Goal: Check status: Check status

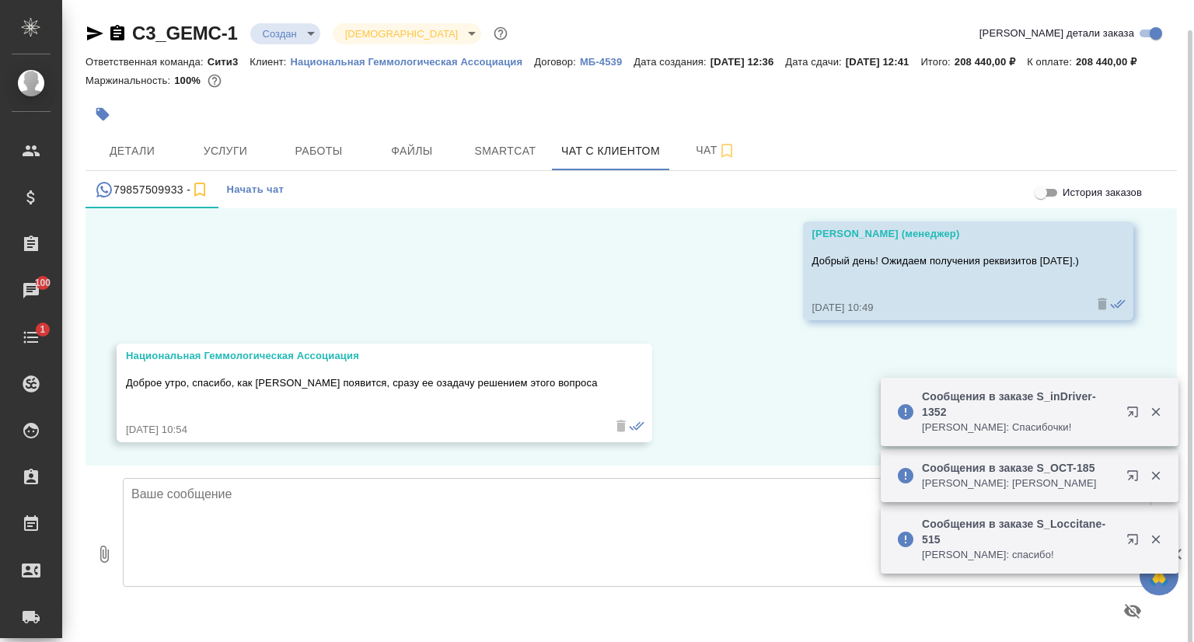
scroll to position [27, 0]
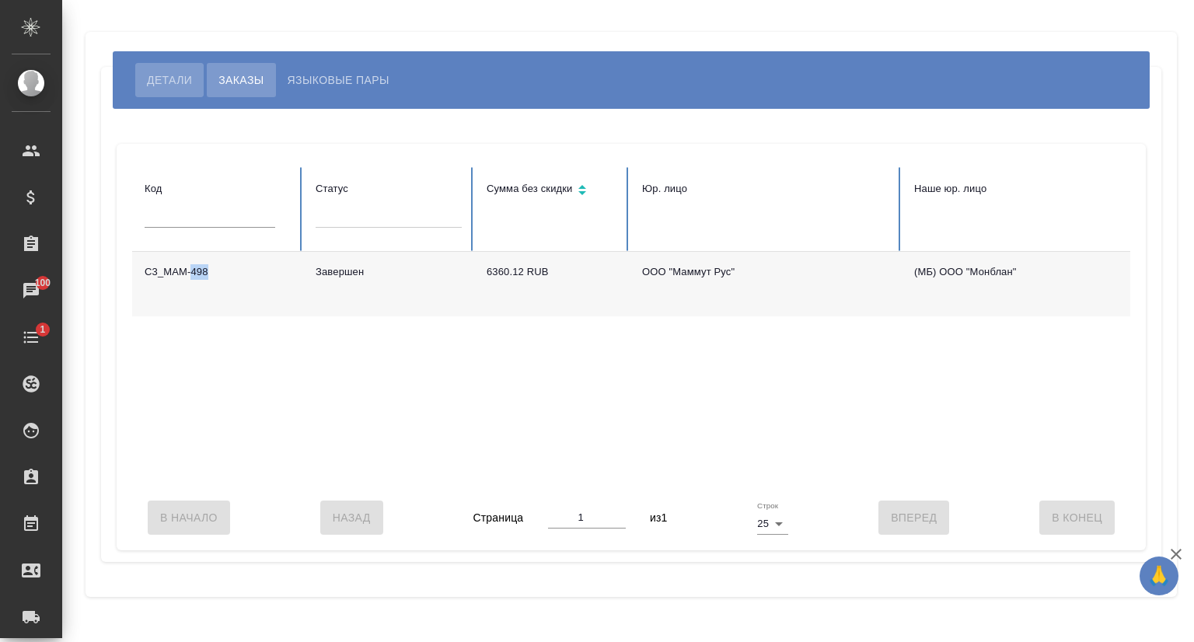
click at [160, 89] on span "Детали" at bounding box center [169, 80] width 45 height 19
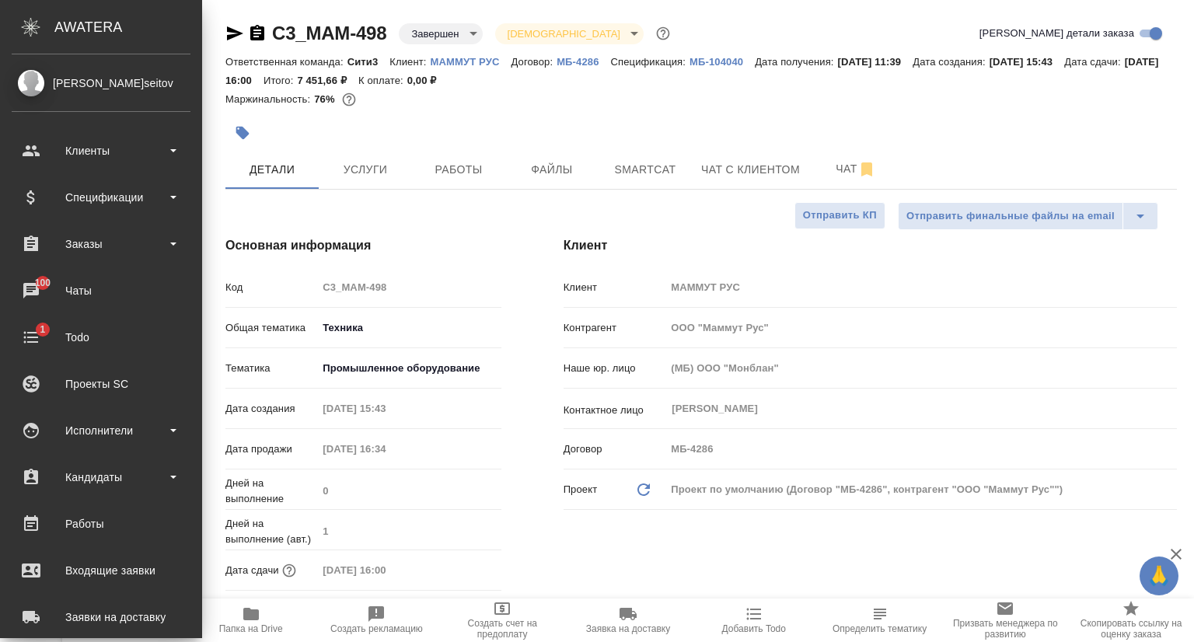
select select "RU"
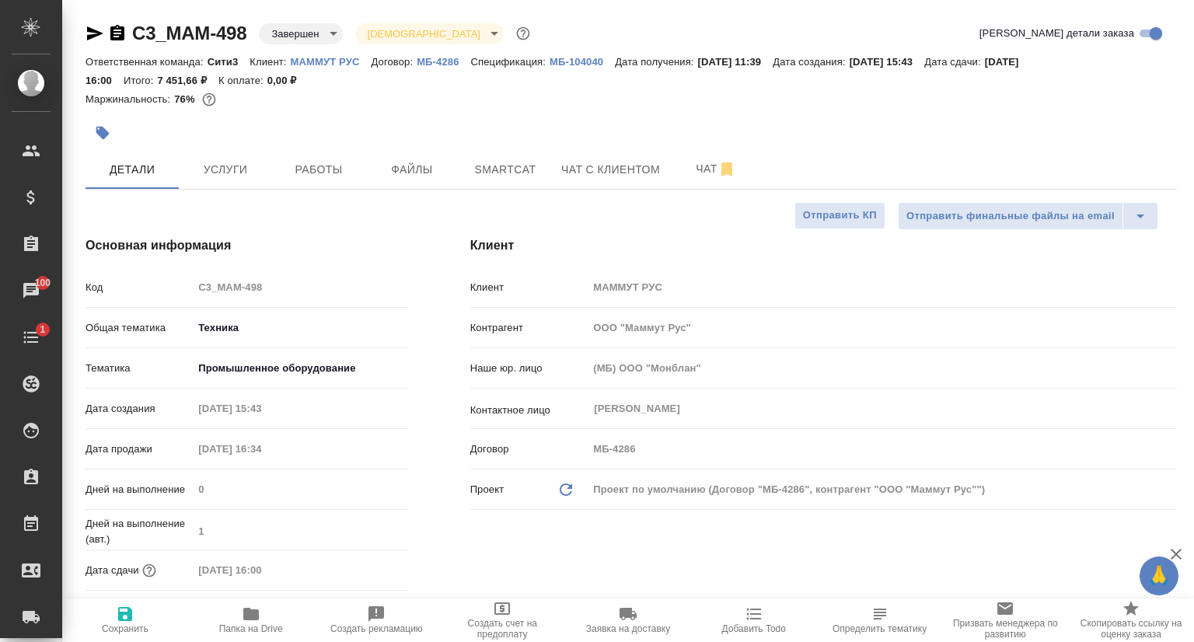
click at [93, 29] on icon "button" at bounding box center [94, 33] width 19 height 19
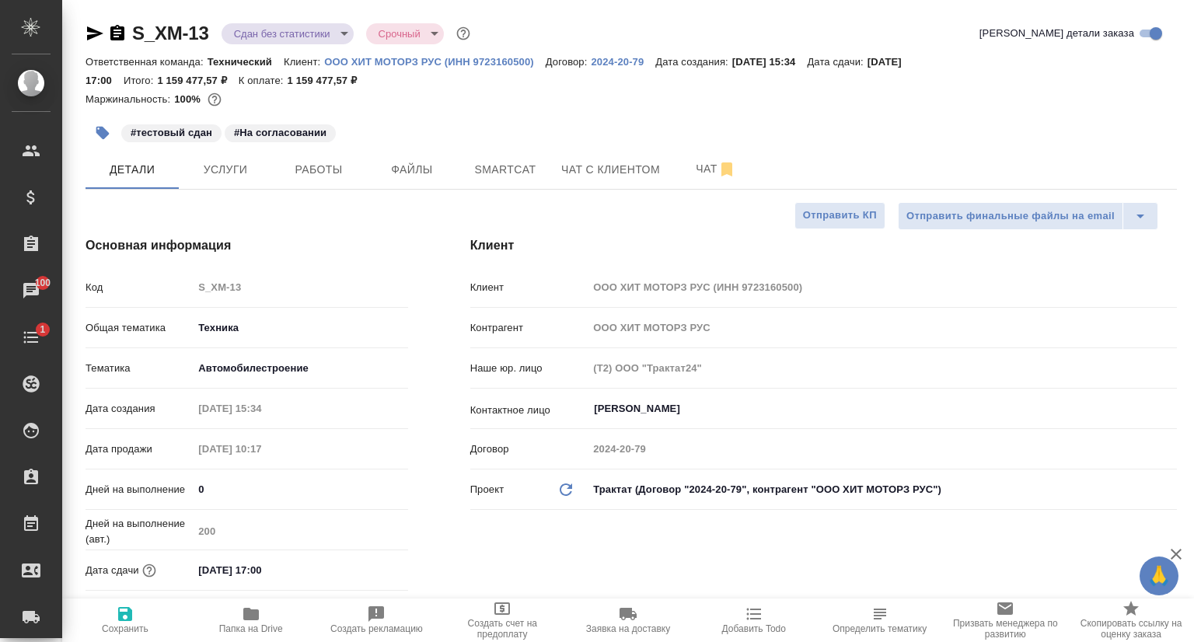
select select "RU"
